Goal: Information Seeking & Learning: Learn about a topic

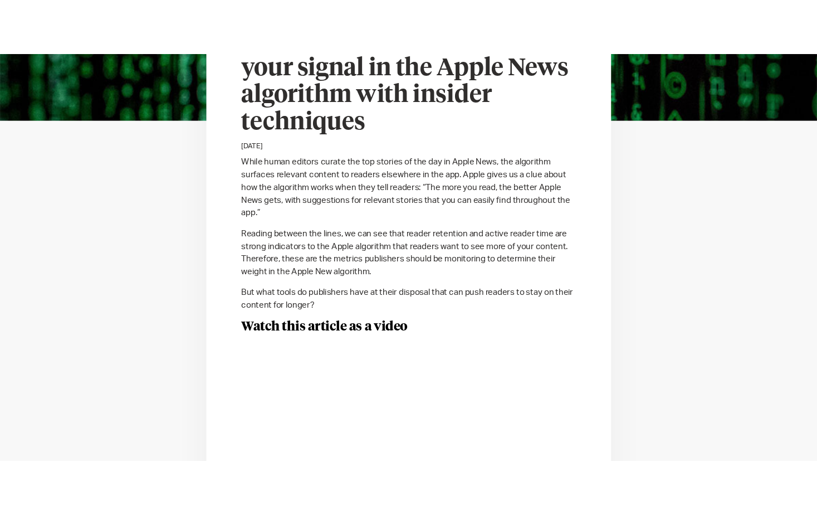
scroll to position [390, 0]
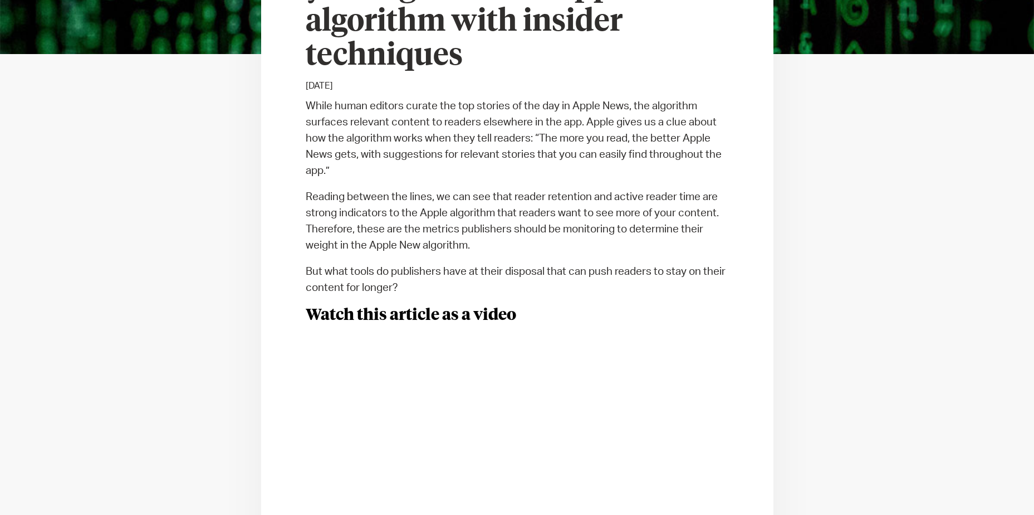
drag, startPoint x: 569, startPoint y: 135, endPoint x: 556, endPoint y: 139, distance: 13.2
click at [545, 135] on p "While human editors curate the top stories of the day in Apple News, the algori…" at bounding box center [517, 138] width 423 height 81
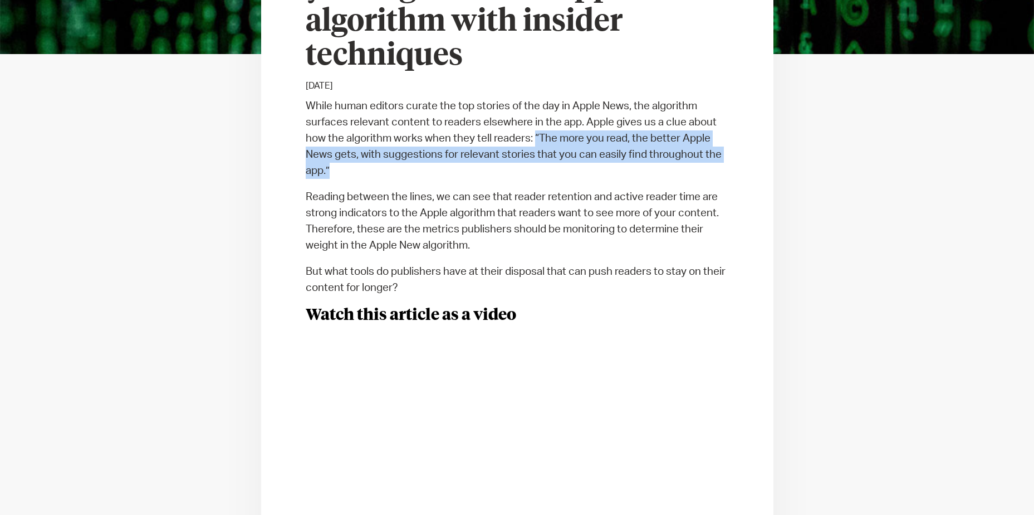
drag, startPoint x: 536, startPoint y: 136, endPoint x: 439, endPoint y: 164, distance: 100.1
click at [439, 164] on p "While human editors curate the top stories of the day in Apple News, the algori…" at bounding box center [517, 138] width 423 height 81
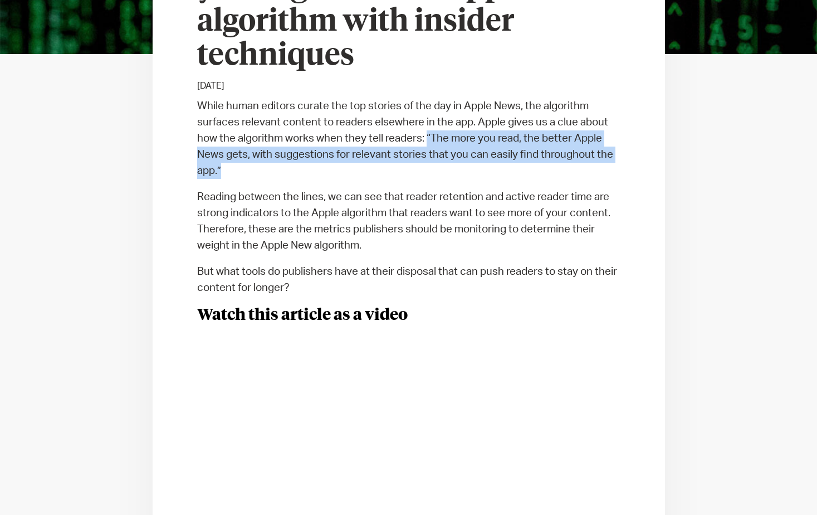
click at [444, 146] on p "While human editors curate the top stories of the day in Apple News, the algori…" at bounding box center [408, 138] width 423 height 81
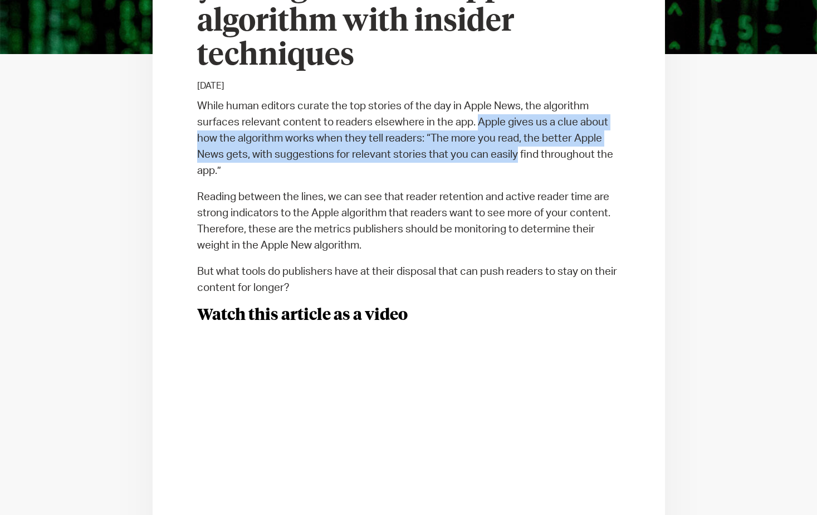
drag, startPoint x: 477, startPoint y: 124, endPoint x: 518, endPoint y: 161, distance: 55.2
click at [518, 161] on p "While human editors curate the top stories of the day in Apple News, the algori…" at bounding box center [408, 138] width 423 height 81
drag, startPoint x: 518, startPoint y: 161, endPoint x: 493, endPoint y: 160, distance: 24.5
click at [493, 160] on p "While human editors curate the top stories of the day in Apple News, the algori…" at bounding box center [408, 138] width 423 height 81
drag, startPoint x: 479, startPoint y: 121, endPoint x: 499, endPoint y: 171, distance: 53.3
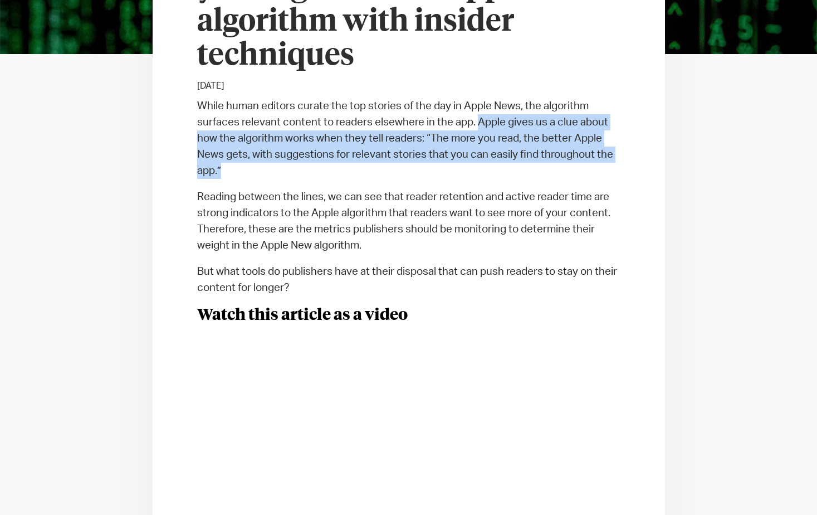
click at [499, 171] on p "While human editors curate the top stories of the day in Apple News, the algori…" at bounding box center [408, 138] width 423 height 81
drag, startPoint x: 499, startPoint y: 171, endPoint x: 441, endPoint y: 149, distance: 61.9
copy p "Apple gives us a clue about how the algorithm works when they tell readers: “Th…"
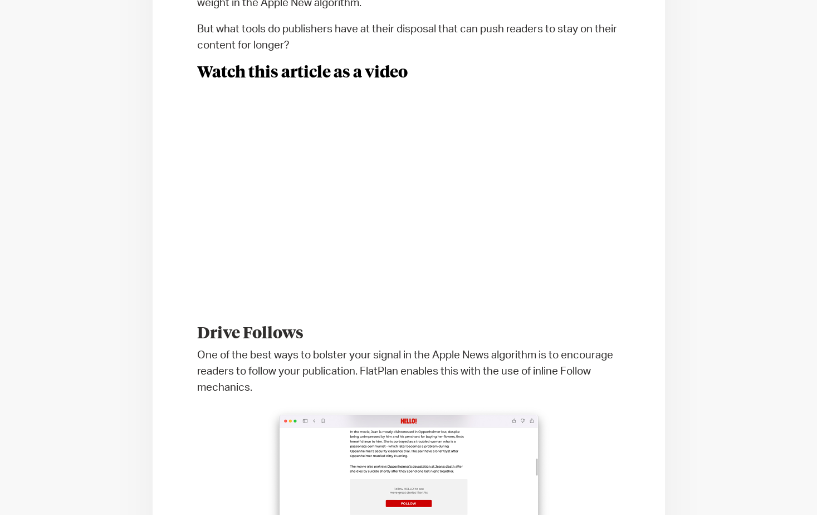
scroll to position [446, 0]
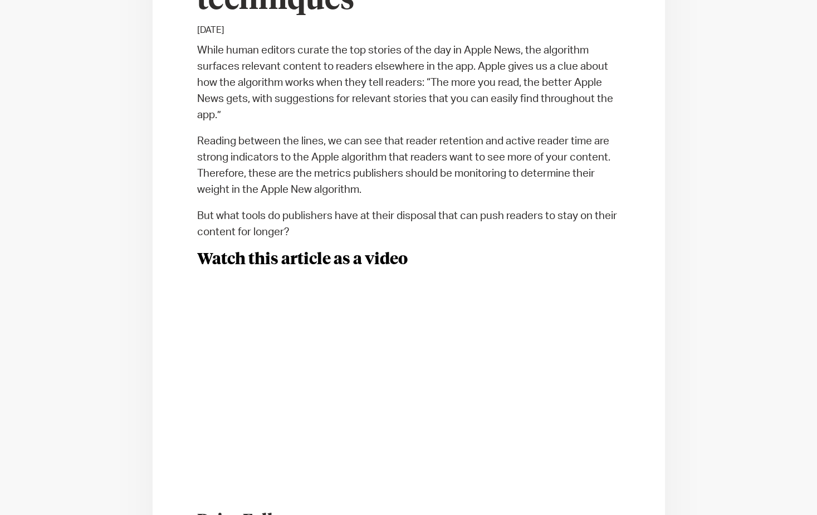
click at [395, 150] on p "Reading between the lines, we can see that reader retention and active reader t…" at bounding box center [408, 165] width 423 height 65
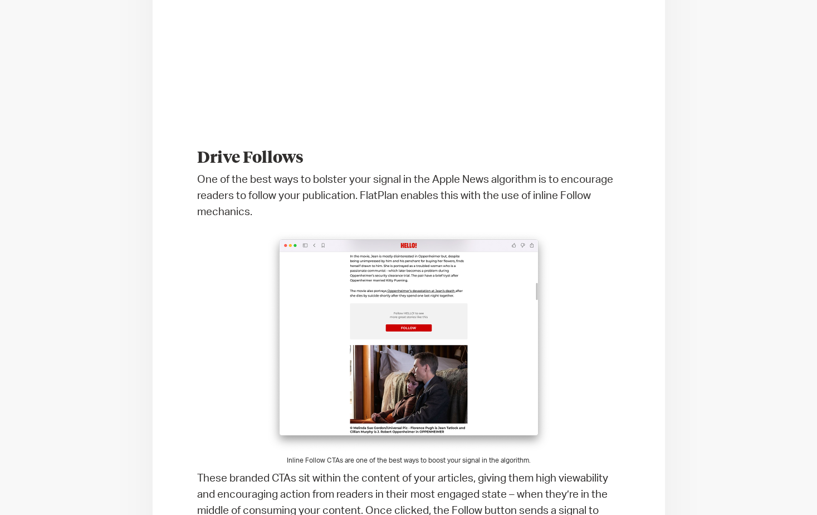
scroll to position [835, 0]
